Goal: Task Accomplishment & Management: Manage account settings

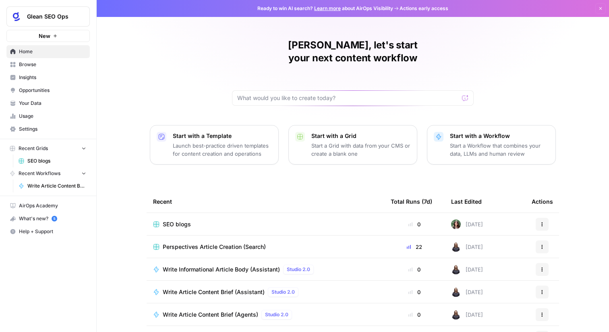
click at [48, 65] on span "Browse" at bounding box center [52, 64] width 67 height 7
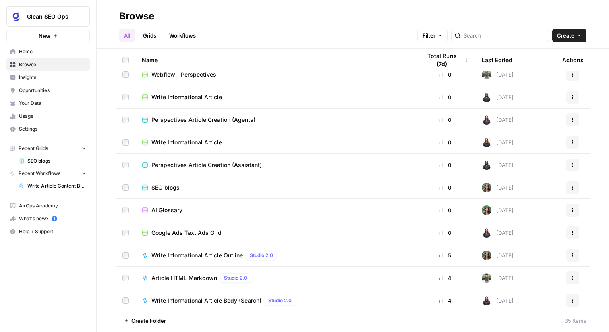
scroll to position [58, 0]
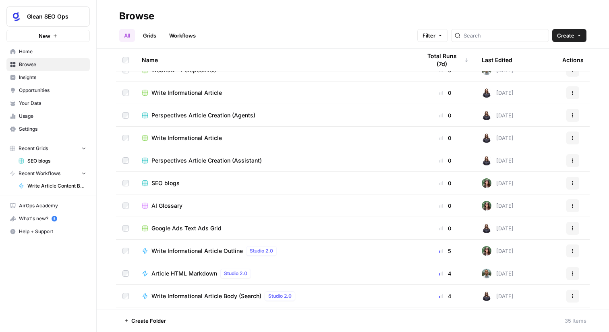
click at [172, 207] on span "AI Glossary" at bounding box center [167, 206] width 31 height 8
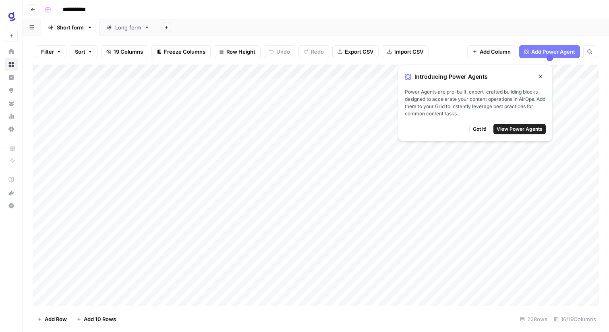
click at [480, 128] on span "Got it!" at bounding box center [480, 128] width 14 height 7
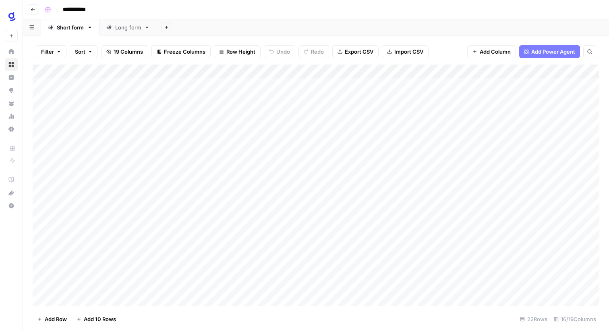
click at [27, 31] on button "button" at bounding box center [32, 27] width 18 height 16
click at [63, 63] on div "Short form" at bounding box center [61, 64] width 27 height 8
click at [32, 28] on icon "button" at bounding box center [31, 27] width 5 height 4
click at [126, 24] on div "Long form" at bounding box center [128, 27] width 26 height 8
click at [78, 27] on div "Short form" at bounding box center [70, 27] width 27 height 8
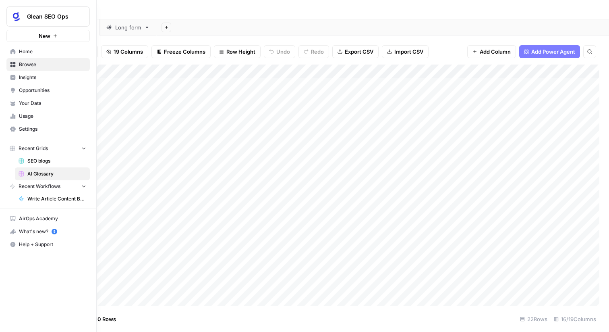
click at [18, 51] on link "Home" at bounding box center [47, 51] width 83 height 13
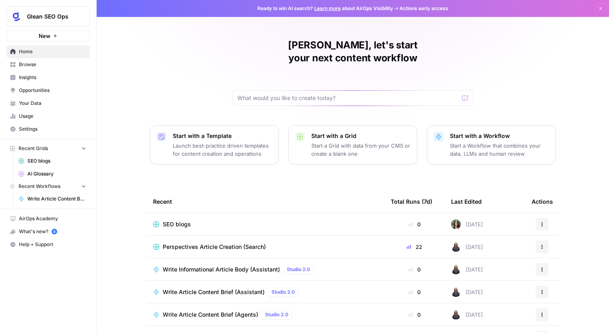
scroll to position [39, 0]
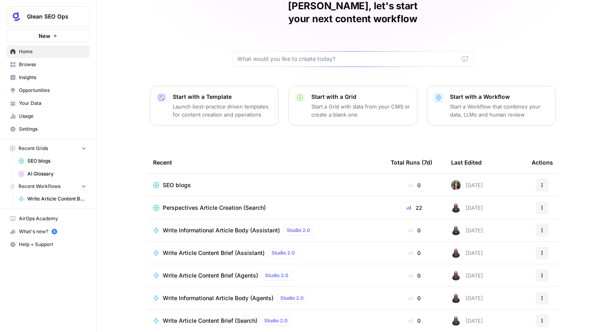
click at [70, 19] on span "Glean SEO Ops" at bounding box center [51, 16] width 49 height 8
click at [74, 17] on span "Glean SEO Ops" at bounding box center [51, 16] width 49 height 8
click at [50, 127] on span "Settings" at bounding box center [52, 128] width 67 height 7
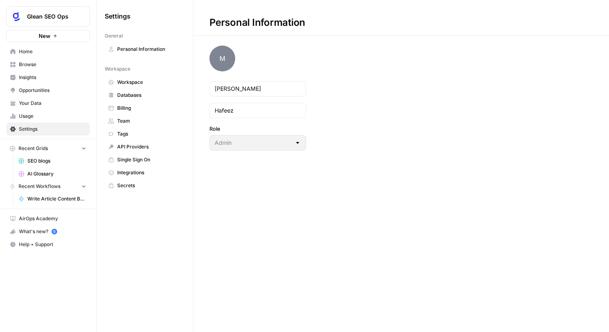
click at [140, 174] on span "Integrations" at bounding box center [149, 172] width 64 height 7
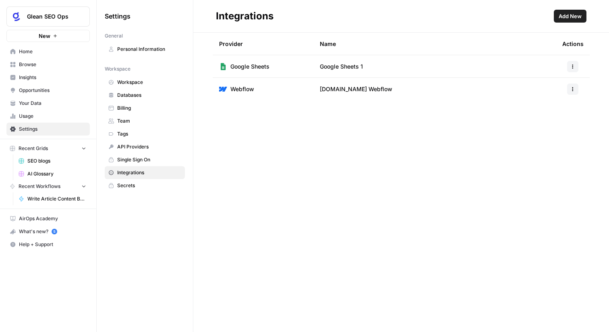
click at [337, 88] on span "[DOMAIN_NAME] Webflow" at bounding box center [356, 89] width 73 height 8
click at [571, 85] on button "button" at bounding box center [572, 88] width 11 height 11
click at [272, 166] on div "Provider Name Actions Google Sheets Google Sheets 1 Webflow [DOMAIN_NAME] Webfl…" at bounding box center [401, 182] width 416 height 299
click at [148, 94] on span "Databases" at bounding box center [149, 94] width 64 height 7
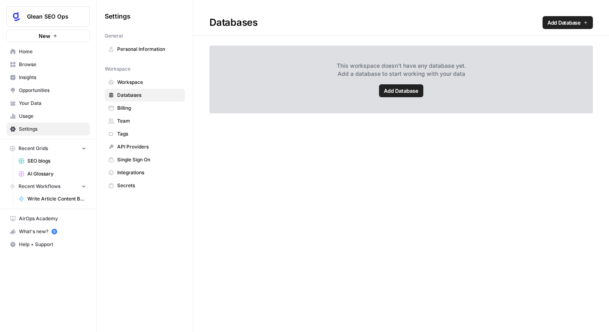
click at [147, 80] on span "Workspace" at bounding box center [149, 82] width 64 height 7
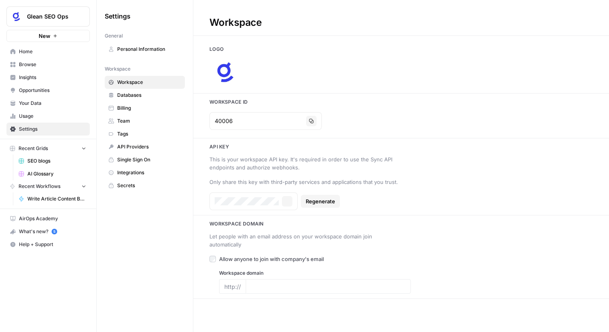
type input "[DOMAIN_NAME]"
